Goal: Check status: Check status

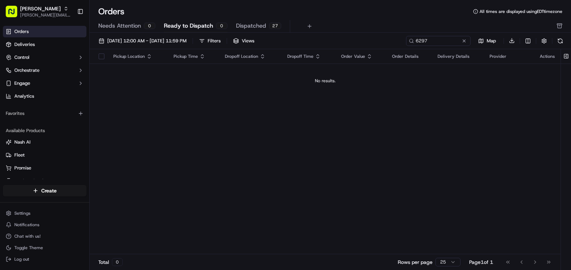
click at [265, 13] on div "Orders All times are displayed using EDT timezone" at bounding box center [330, 11] width 481 height 11
click at [264, 22] on span "Dispatched" at bounding box center [251, 26] width 30 height 9
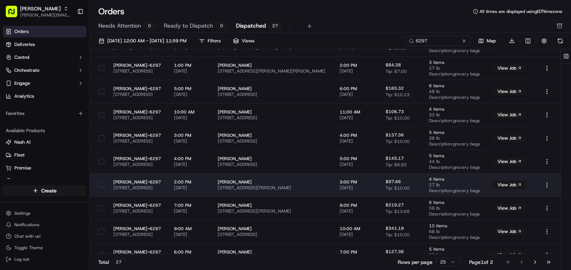
scroll to position [392, 0]
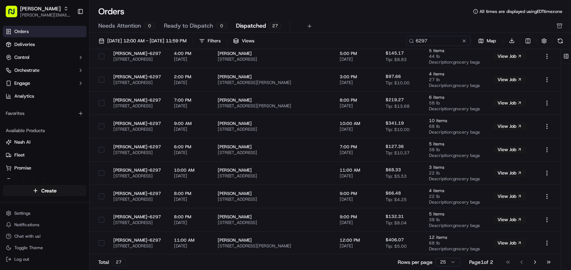
click at [201, 26] on span "Ready to Dispatch" at bounding box center [188, 26] width 49 height 9
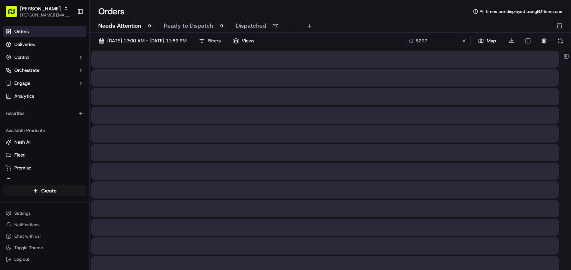
click at [132, 27] on span "Needs Attention" at bounding box center [119, 26] width 43 height 9
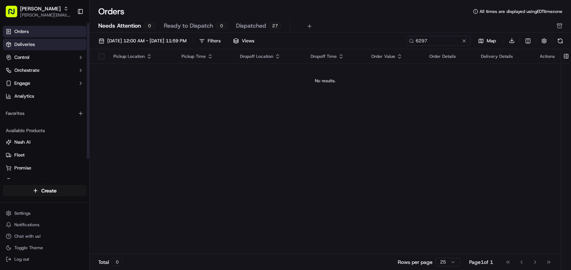
click at [46, 46] on link "Deliveries" at bounding box center [45, 44] width 84 height 11
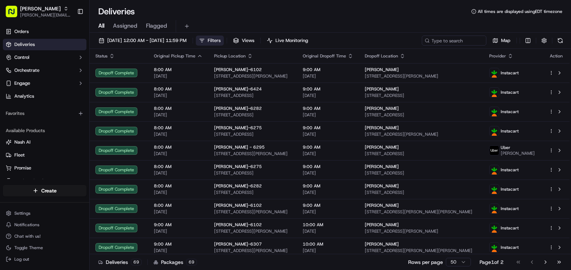
click at [220, 43] on span "Filters" at bounding box center [214, 40] width 13 height 6
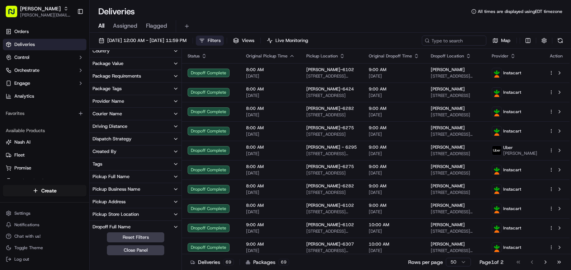
scroll to position [108, 0]
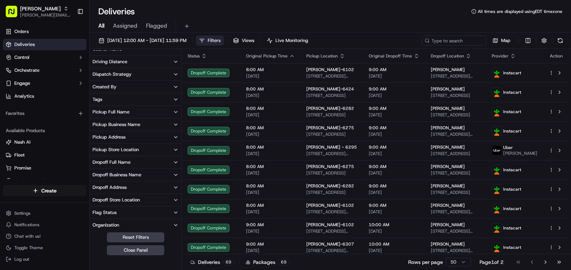
click at [162, 151] on button "Pickup Store Location" at bounding box center [136, 149] width 92 height 12
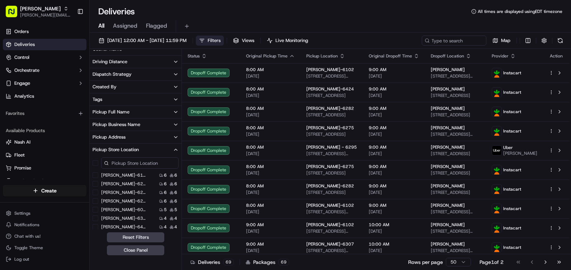
click at [145, 165] on input at bounding box center [139, 162] width 77 height 11
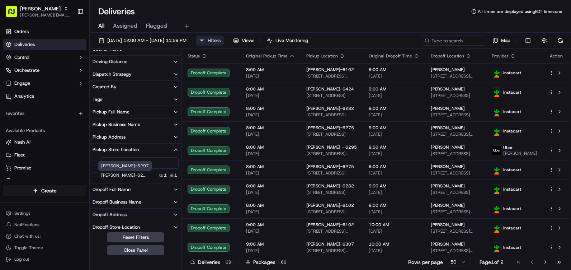
type input "6297"
click at [126, 176] on label "[PERSON_NAME]-6297" at bounding box center [124, 175] width 46 height 6
click at [98, 176] on button "[PERSON_NAME]-6297" at bounding box center [95, 175] width 6 height 6
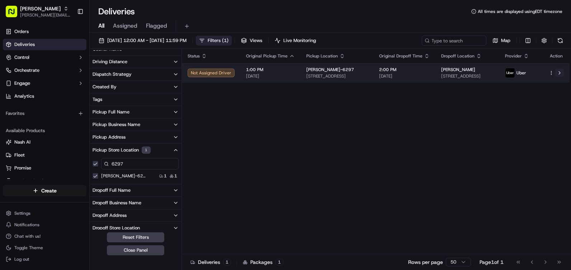
click at [558, 73] on button at bounding box center [559, 72] width 9 height 9
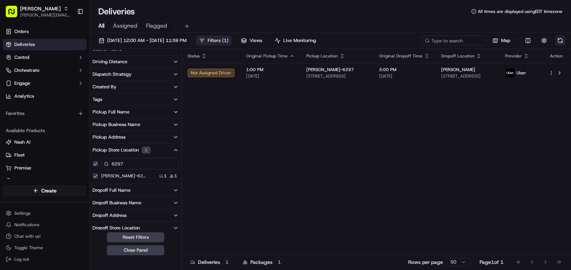
click at [559, 40] on button at bounding box center [560, 40] width 10 height 10
click at [17, 258] on span "Log out" at bounding box center [21, 259] width 15 height 6
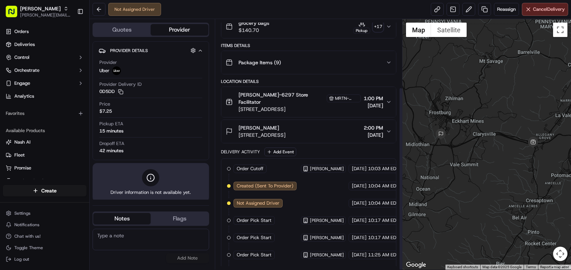
scroll to position [92, 0]
